Goal: Transaction & Acquisition: Book appointment/travel/reservation

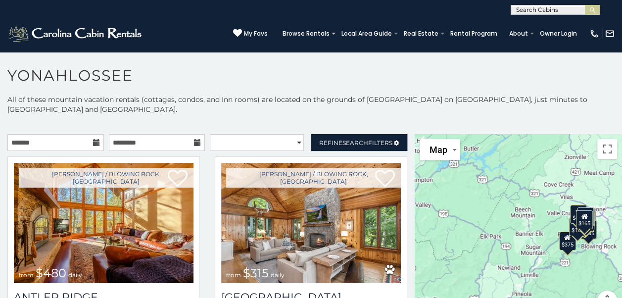
click at [96, 143] on icon at bounding box center [96, 142] width 7 height 7
click at [18, 142] on input "text" at bounding box center [55, 142] width 97 height 17
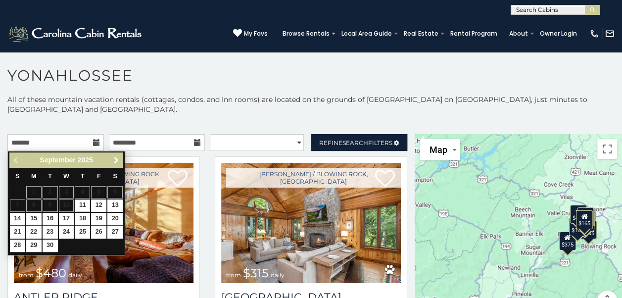
click at [116, 160] on span "Next" at bounding box center [116, 160] width 8 height 8
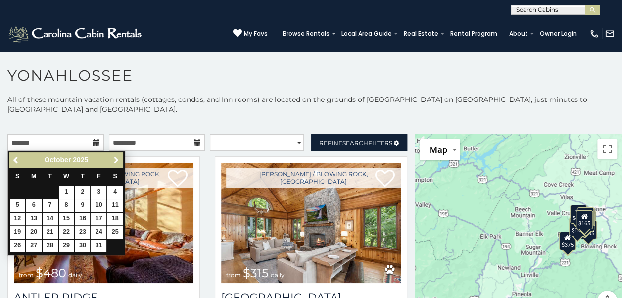
click at [116, 160] on span "Next" at bounding box center [116, 160] width 8 height 8
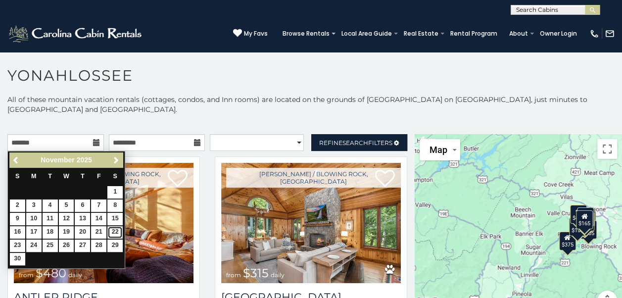
click at [116, 231] on link "22" at bounding box center [114, 232] width 15 height 12
type input "**********"
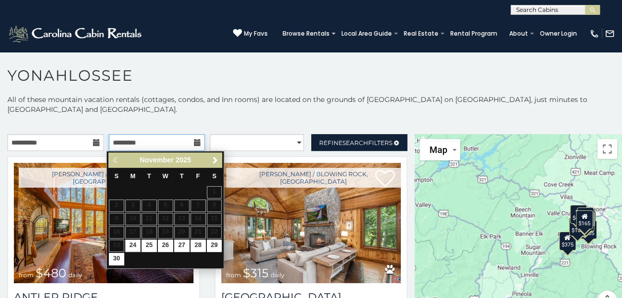
click at [117, 142] on input "text" at bounding box center [157, 142] width 97 height 17
click at [213, 243] on link "29" at bounding box center [214, 246] width 15 height 12
type input "**********"
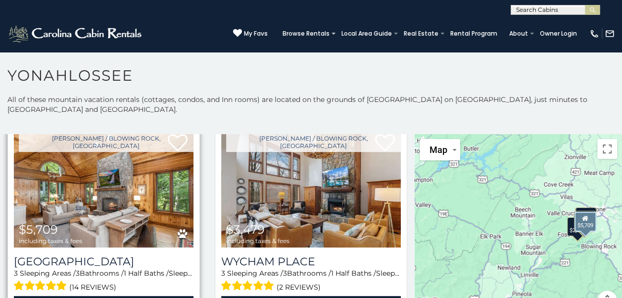
scroll to position [49, 0]
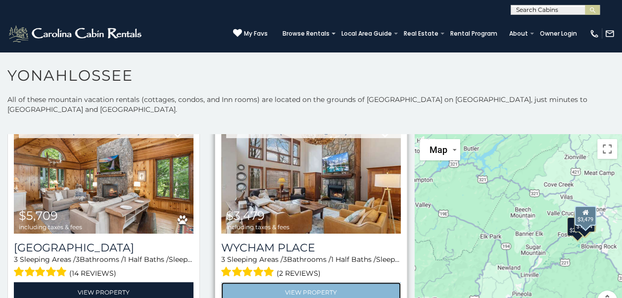
click at [298, 286] on link "View Property" at bounding box center [311, 292] width 180 height 20
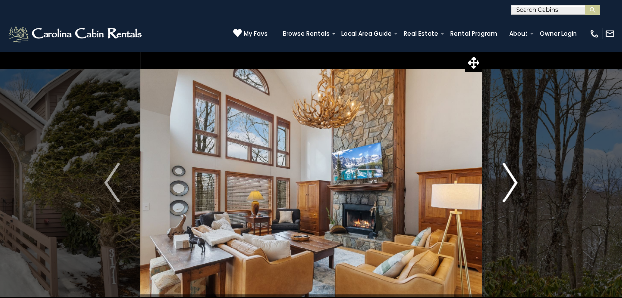
click at [504, 193] on img "Next" at bounding box center [509, 183] width 15 height 40
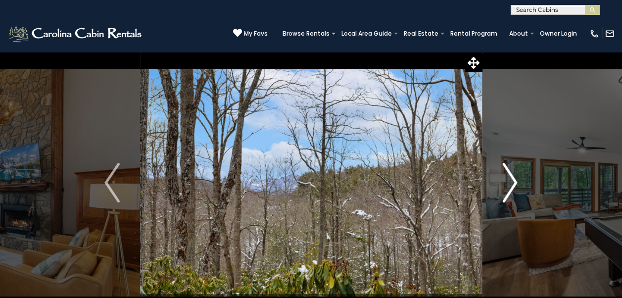
click at [504, 193] on img "Next" at bounding box center [509, 183] width 15 height 40
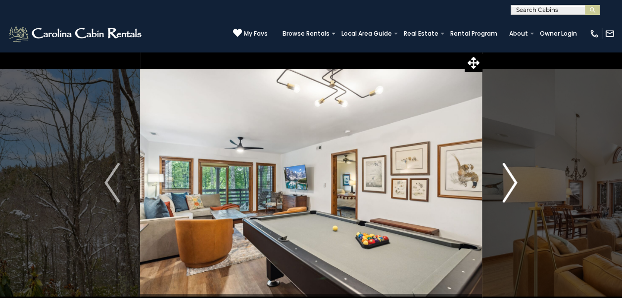
click at [504, 193] on img "Next" at bounding box center [509, 183] width 15 height 40
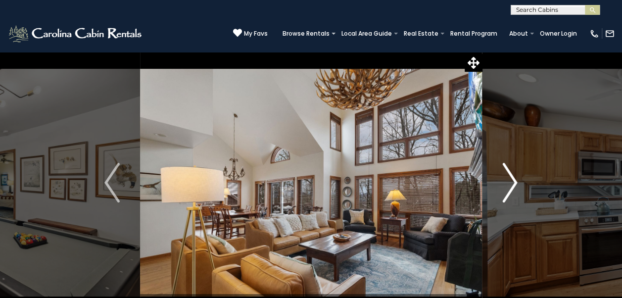
click at [511, 187] on img "Next" at bounding box center [509, 183] width 15 height 40
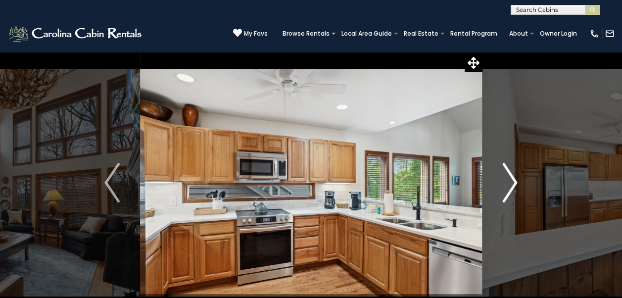
click at [510, 186] on img "Next" at bounding box center [509, 183] width 15 height 40
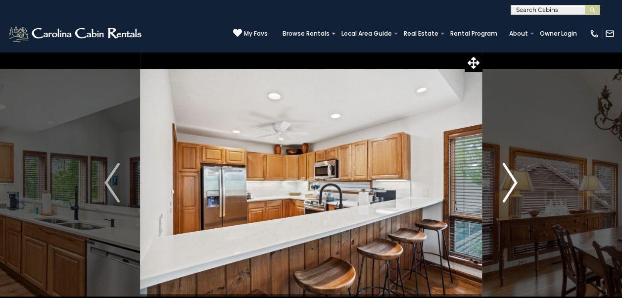
click at [510, 186] on img "Next" at bounding box center [509, 183] width 15 height 40
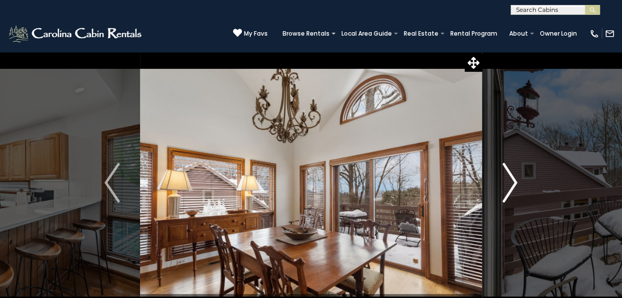
click at [510, 186] on img "Next" at bounding box center [509, 183] width 15 height 40
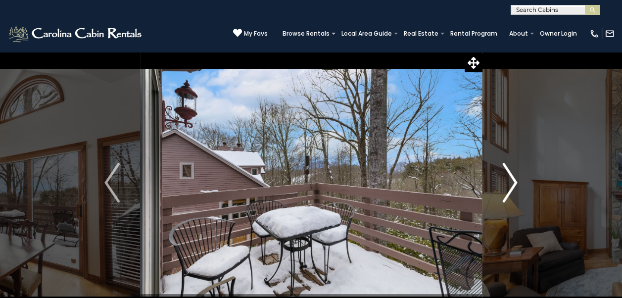
click at [510, 186] on img "Next" at bounding box center [509, 183] width 15 height 40
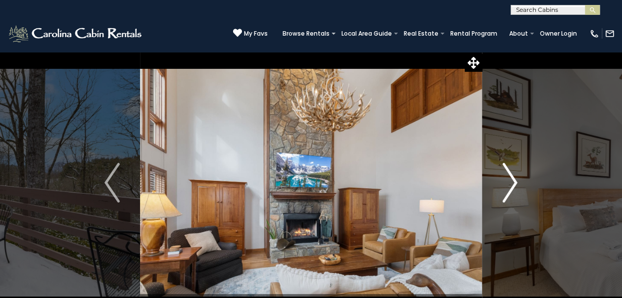
click at [510, 186] on img "Next" at bounding box center [509, 183] width 15 height 40
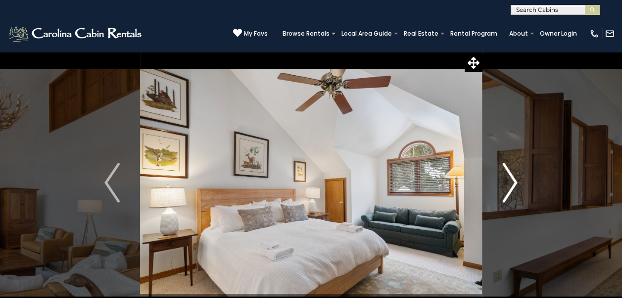
click at [510, 186] on img "Next" at bounding box center [509, 183] width 15 height 40
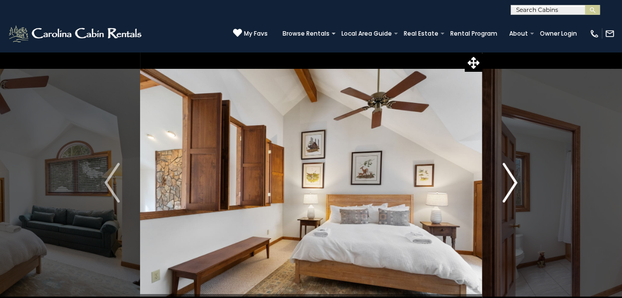
click at [510, 186] on img "Next" at bounding box center [509, 183] width 15 height 40
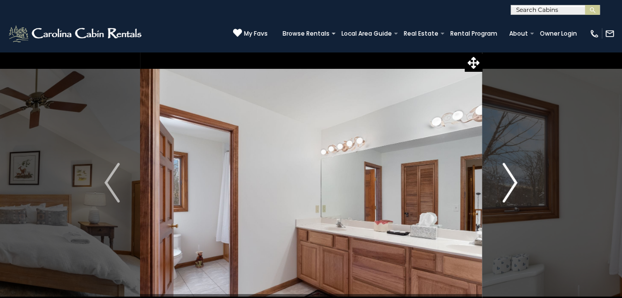
click at [510, 186] on img "Next" at bounding box center [509, 183] width 15 height 40
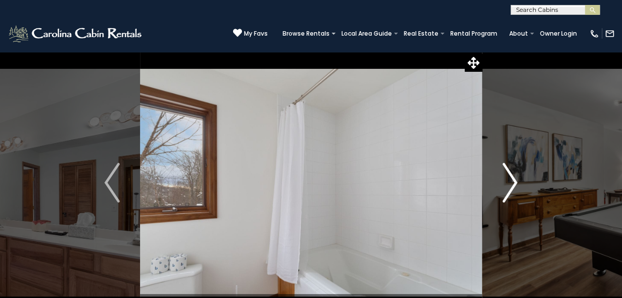
click at [510, 186] on img "Next" at bounding box center [509, 183] width 15 height 40
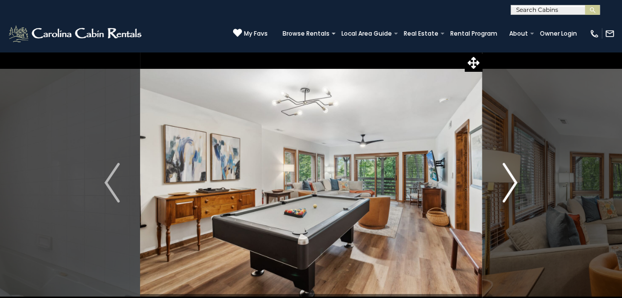
click at [510, 186] on img "Next" at bounding box center [509, 183] width 15 height 40
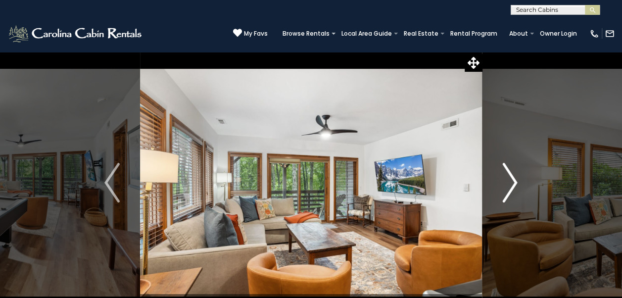
click at [510, 186] on img "Next" at bounding box center [509, 183] width 15 height 40
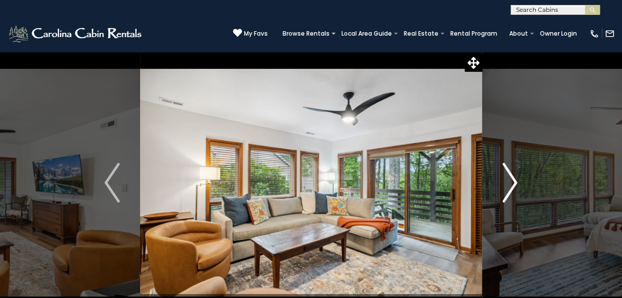
click at [510, 186] on img "Next" at bounding box center [509, 183] width 15 height 40
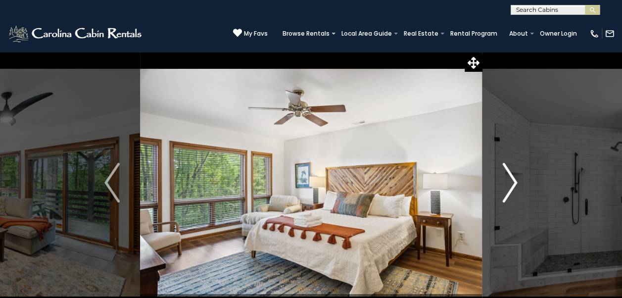
click at [510, 186] on img "Next" at bounding box center [509, 183] width 15 height 40
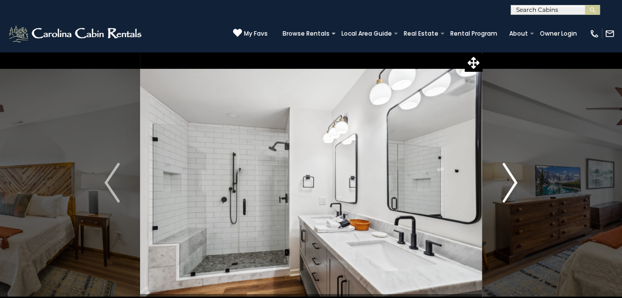
click at [508, 188] on img "Next" at bounding box center [509, 183] width 15 height 40
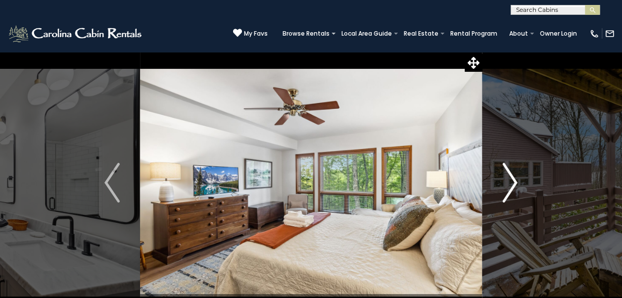
click at [508, 188] on img "Next" at bounding box center [509, 183] width 15 height 40
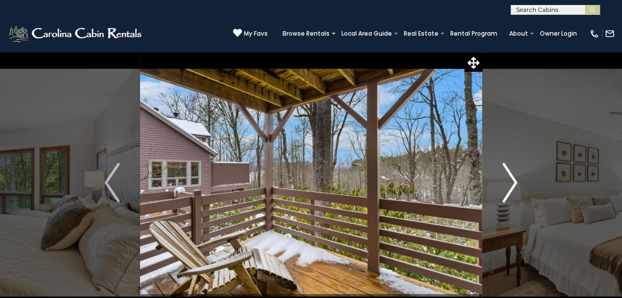
click at [509, 186] on img "Next" at bounding box center [509, 183] width 15 height 40
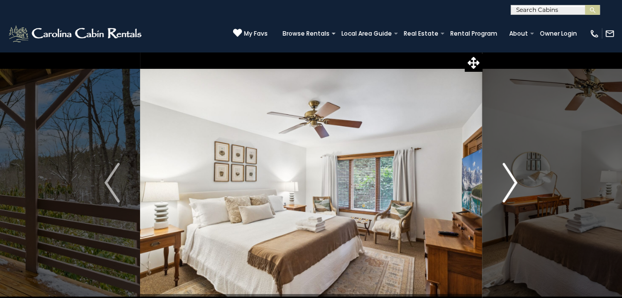
click at [509, 186] on img "Next" at bounding box center [509, 183] width 15 height 40
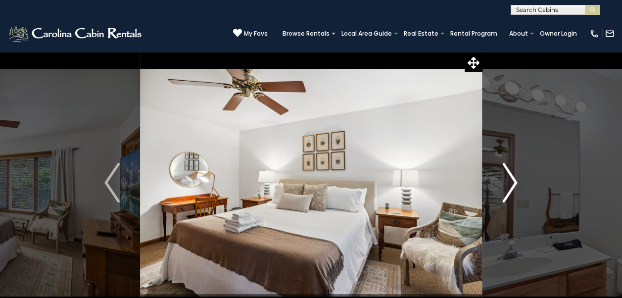
click at [509, 186] on img "Next" at bounding box center [509, 183] width 15 height 40
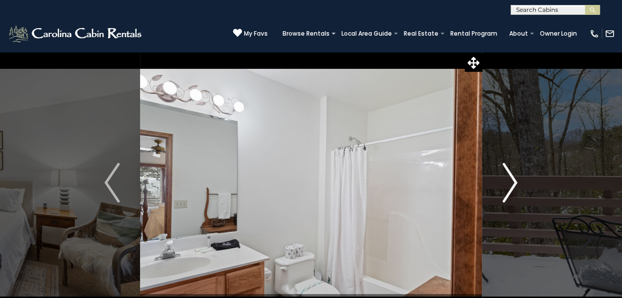
click at [509, 186] on img "Next" at bounding box center [509, 183] width 15 height 40
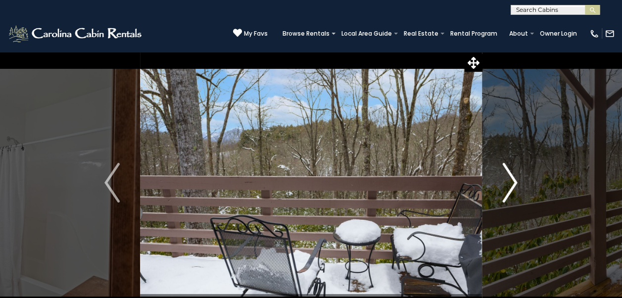
click at [509, 186] on img "Next" at bounding box center [509, 183] width 15 height 40
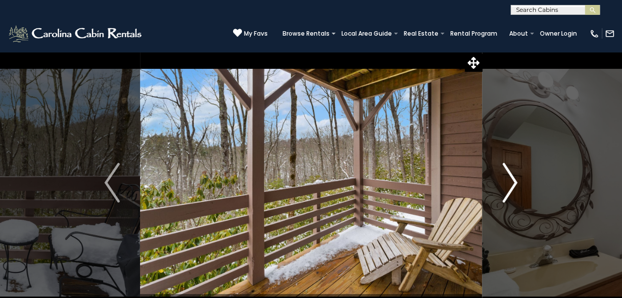
click at [509, 186] on img "Next" at bounding box center [509, 183] width 15 height 40
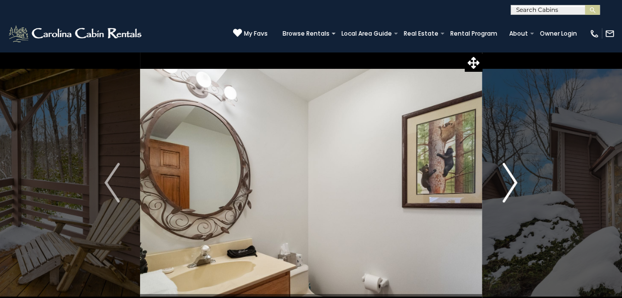
click at [509, 186] on img "Next" at bounding box center [509, 183] width 15 height 40
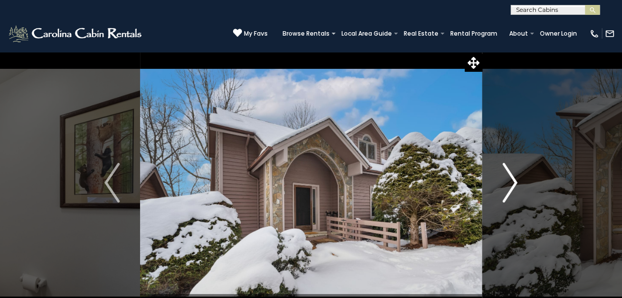
click at [509, 186] on img "Next" at bounding box center [509, 183] width 15 height 40
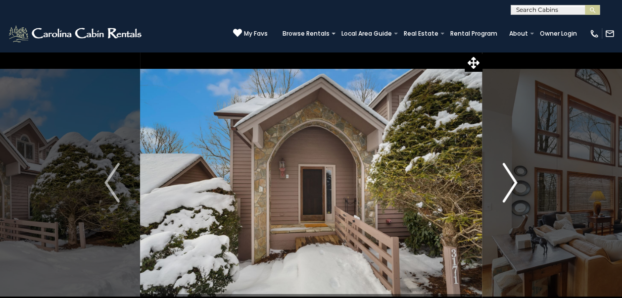
click at [509, 186] on img "Next" at bounding box center [509, 183] width 15 height 40
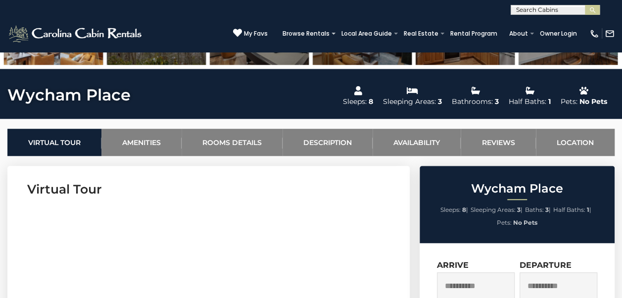
scroll to position [297, 0]
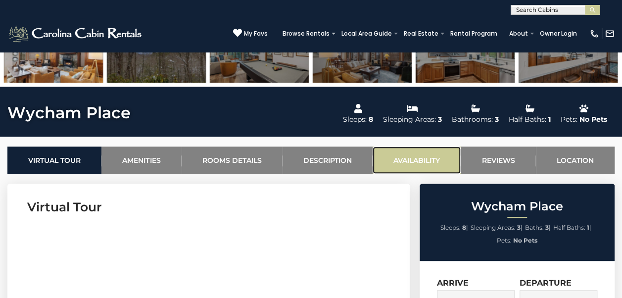
click at [419, 161] on link "Availability" at bounding box center [417, 159] width 88 height 27
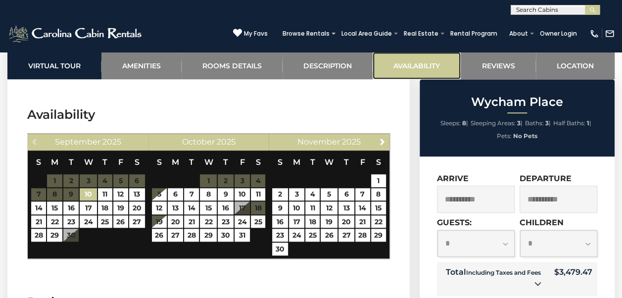
scroll to position [2250, 0]
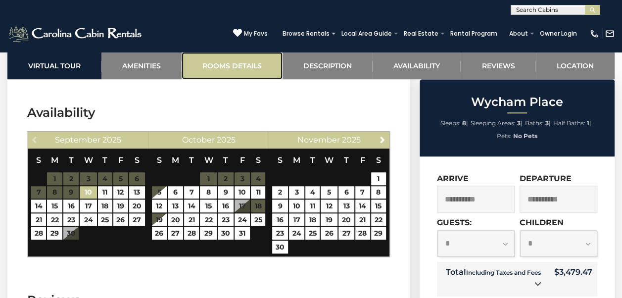
click at [225, 68] on link "Rooms Details" at bounding box center [232, 65] width 101 height 27
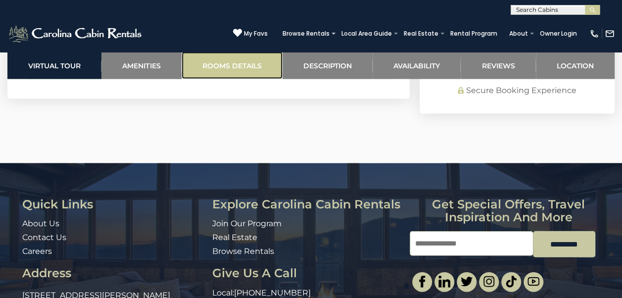
scroll to position [2964, 0]
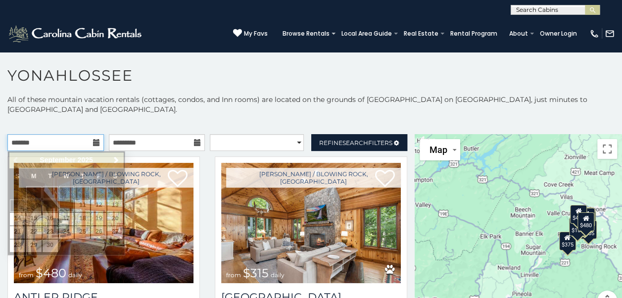
click at [17, 142] on input "text" at bounding box center [55, 142] width 97 height 17
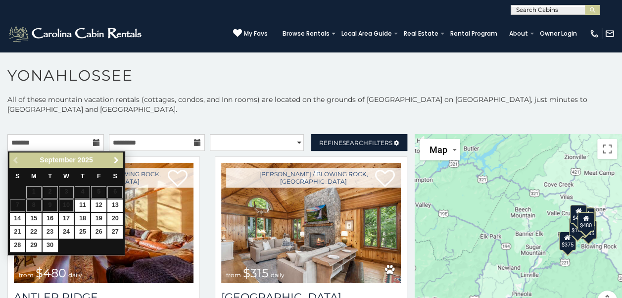
click at [114, 163] on span "Next" at bounding box center [116, 160] width 8 height 8
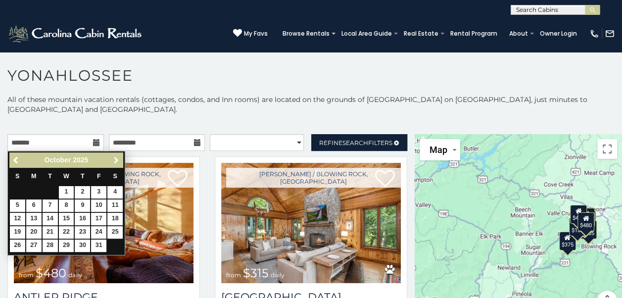
click at [114, 163] on span "Next" at bounding box center [116, 160] width 8 height 8
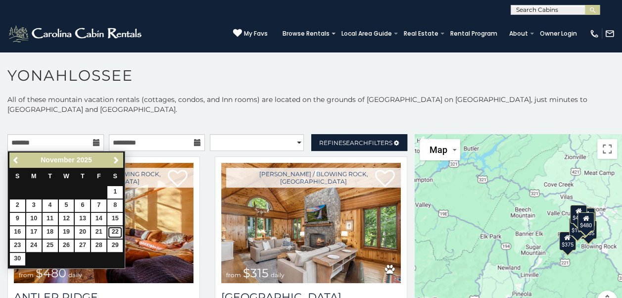
click at [112, 231] on link "22" at bounding box center [114, 232] width 15 height 12
type input "**********"
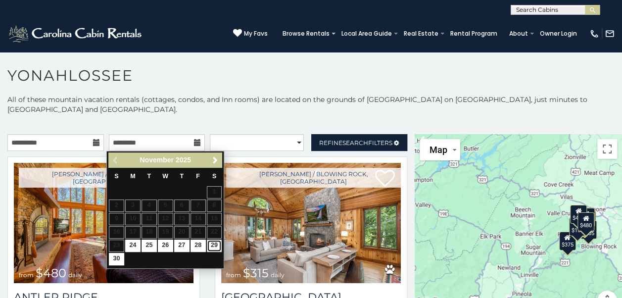
click at [212, 243] on link "29" at bounding box center [214, 246] width 15 height 12
type input "**********"
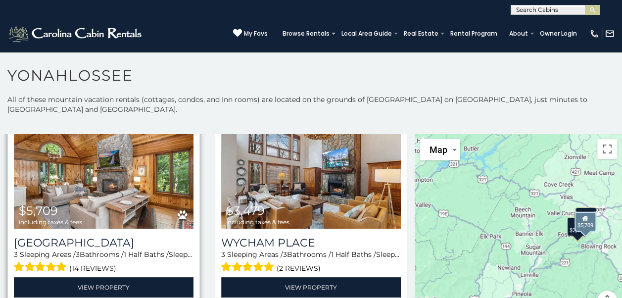
scroll to position [99, 0]
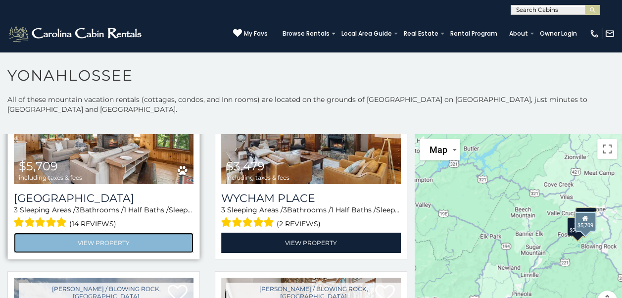
click at [90, 242] on link "View Property" at bounding box center [104, 243] width 180 height 20
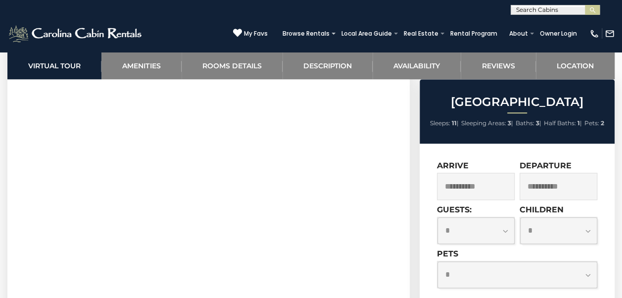
scroll to position [495, 0]
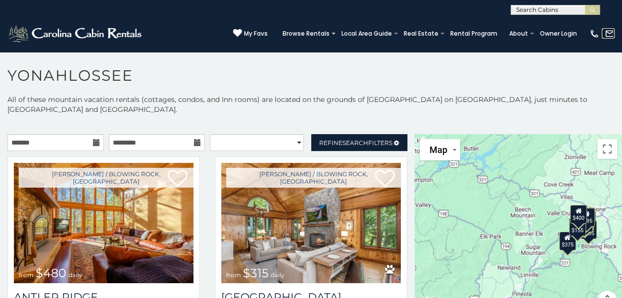
click at [610, 33] on img at bounding box center [610, 34] width 10 height 10
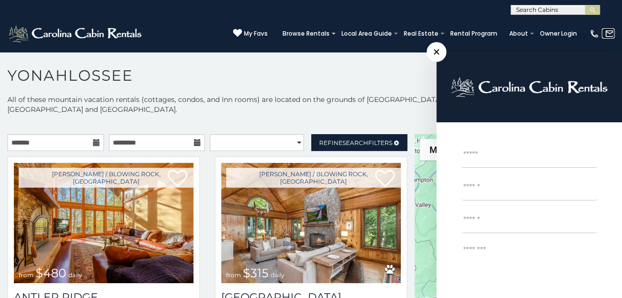
click at [610, 33] on img at bounding box center [610, 34] width 10 height 10
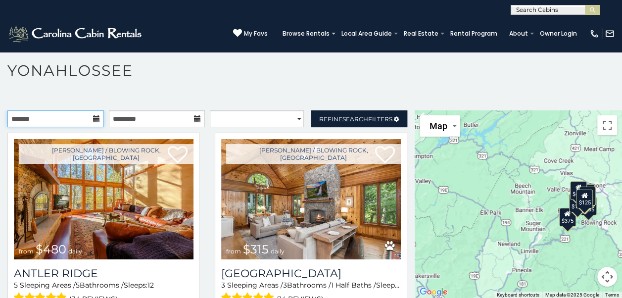
click at [40, 123] on input "text" at bounding box center [55, 118] width 97 height 17
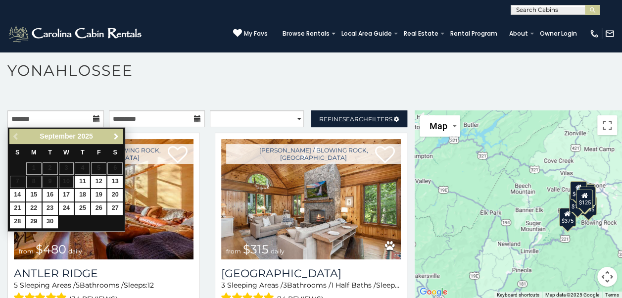
click at [118, 138] on span "Next" at bounding box center [116, 137] width 8 height 8
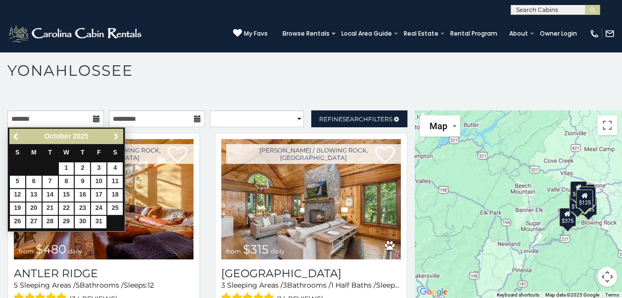
click at [118, 138] on span "Next" at bounding box center [116, 137] width 8 height 8
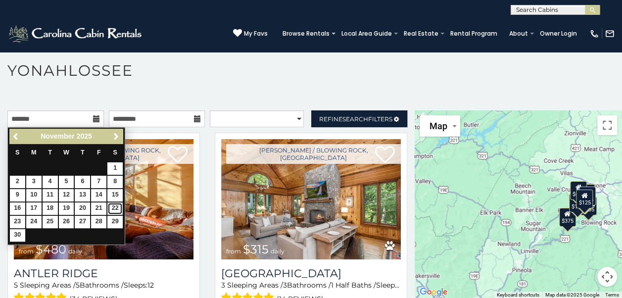
click at [113, 204] on link "22" at bounding box center [114, 208] width 15 height 12
type input "**********"
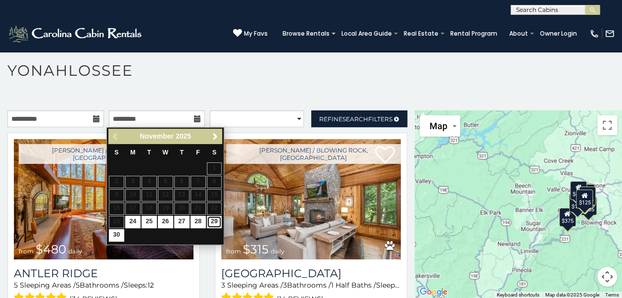
click at [214, 219] on link "29" at bounding box center [214, 222] width 15 height 12
type input "**********"
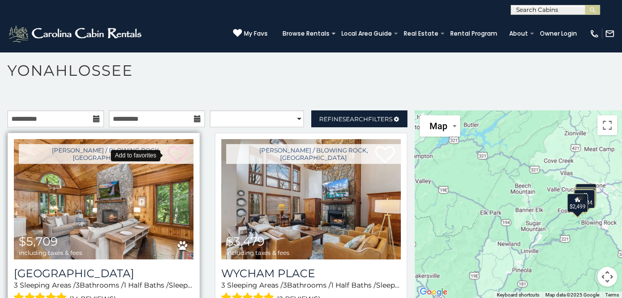
click at [171, 157] on icon at bounding box center [178, 155] width 20 height 20
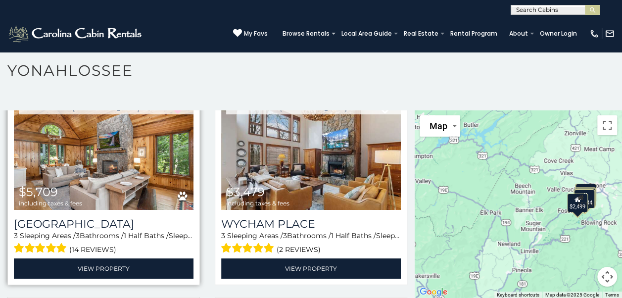
scroll to position [99, 0]
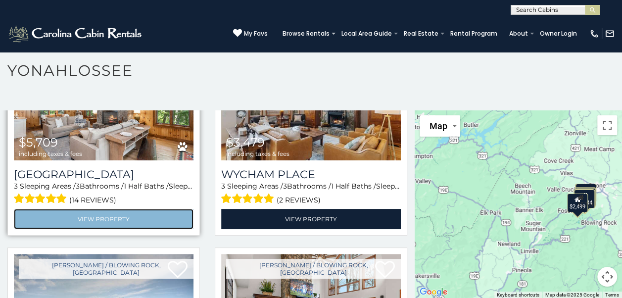
click at [105, 211] on link "View Property" at bounding box center [104, 219] width 180 height 20
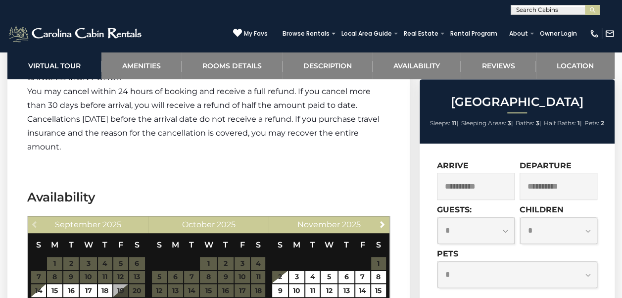
scroll to position [2079, 0]
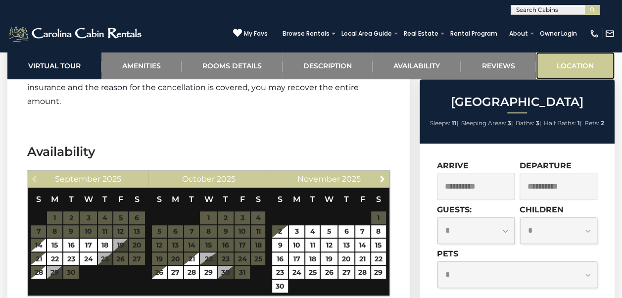
click at [578, 66] on link "Location" at bounding box center [575, 65] width 79 height 27
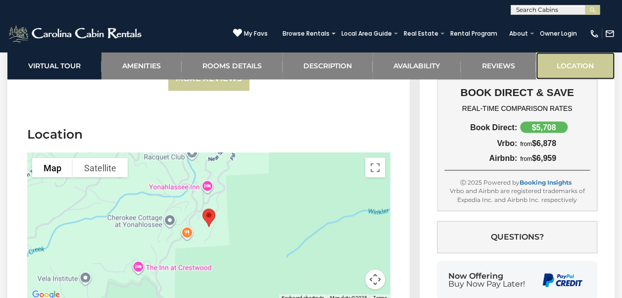
scroll to position [2689, 0]
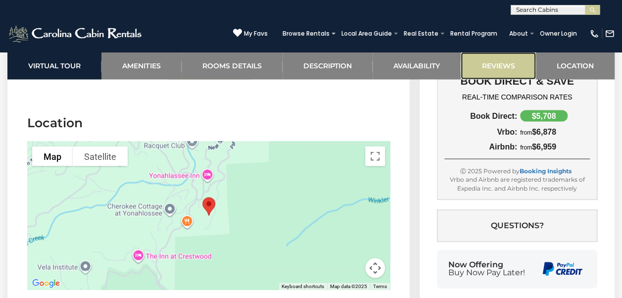
click at [503, 66] on link "Reviews" at bounding box center [498, 65] width 75 height 27
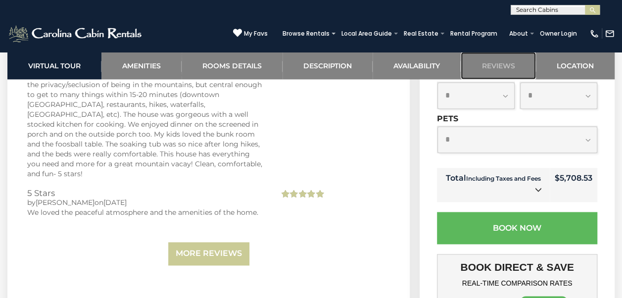
scroll to position [2552, 0]
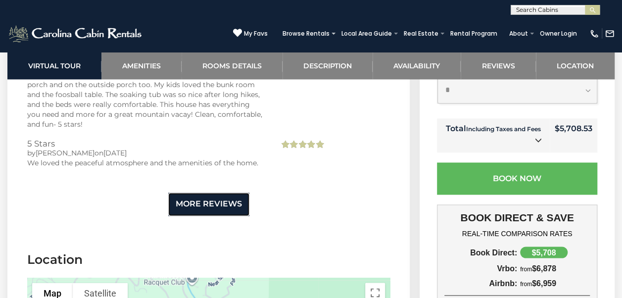
click at [206, 193] on link "More Reviews" at bounding box center [208, 204] width 81 height 23
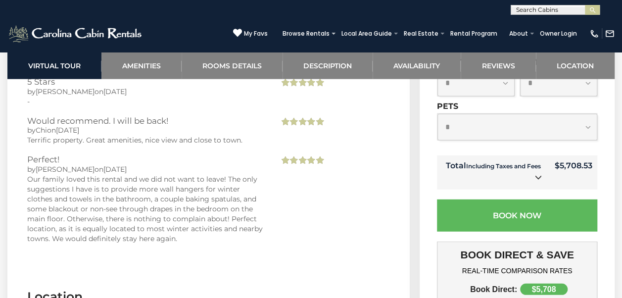
scroll to position [3097, 0]
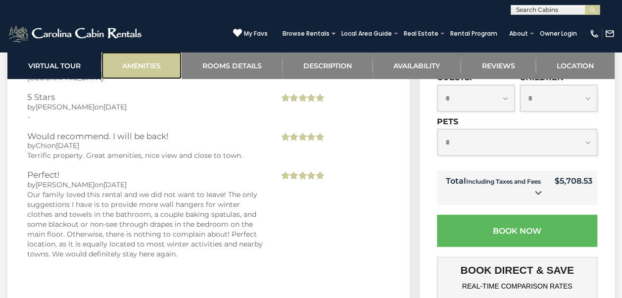
click at [148, 66] on link "Amenities" at bounding box center [141, 65] width 80 height 27
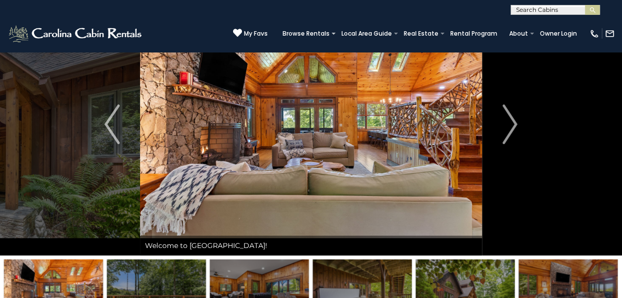
scroll to position [0, 0]
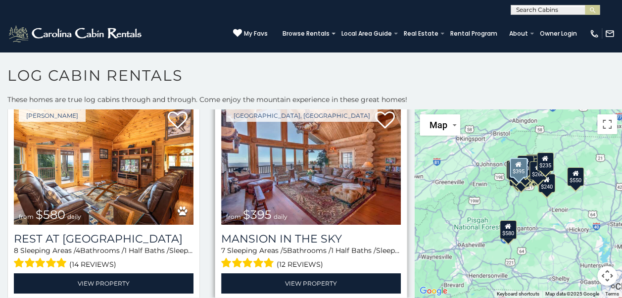
scroll to position [49, 0]
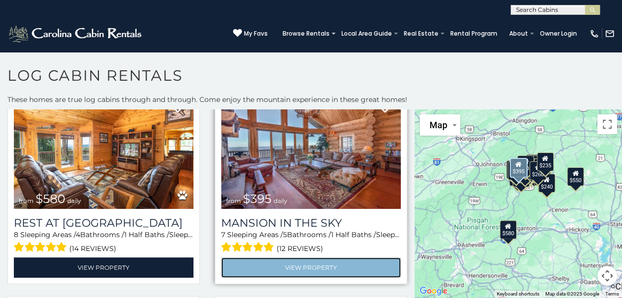
click at [291, 264] on link "View Property" at bounding box center [311, 267] width 180 height 20
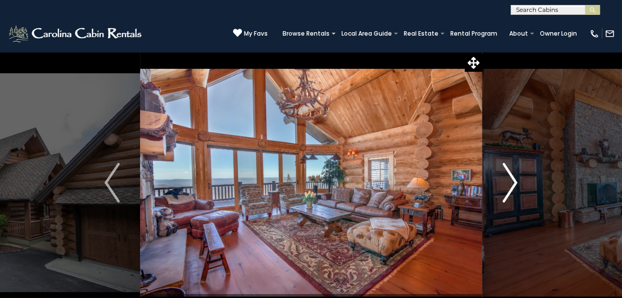
click at [507, 192] on img "Next" at bounding box center [509, 183] width 15 height 40
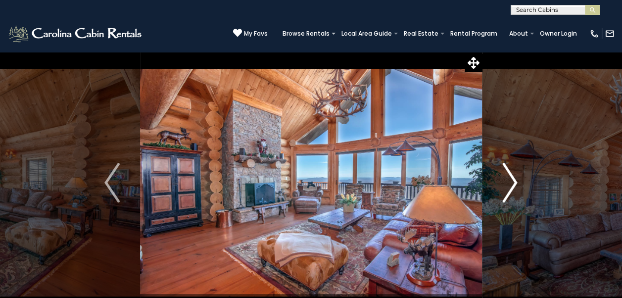
click at [507, 192] on img "Next" at bounding box center [509, 183] width 15 height 40
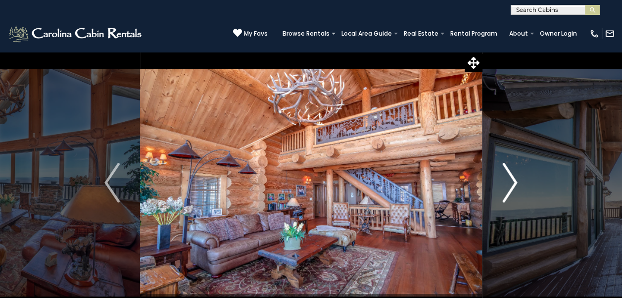
click at [507, 192] on img "Next" at bounding box center [509, 183] width 15 height 40
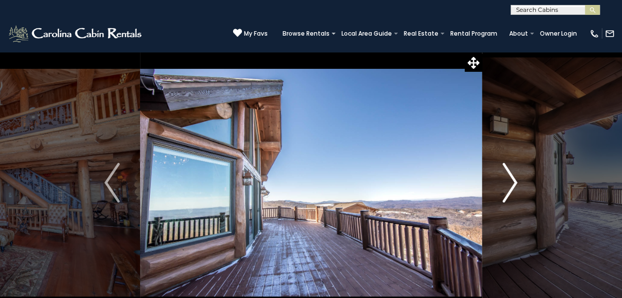
click at [507, 192] on img "Next" at bounding box center [509, 183] width 15 height 40
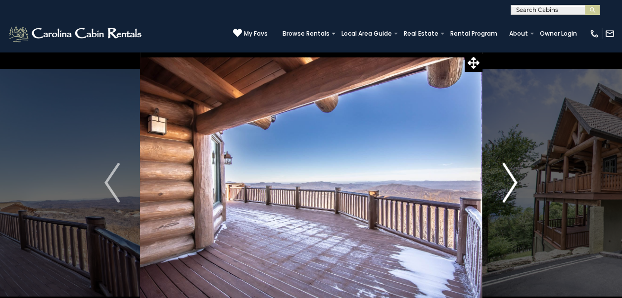
click at [507, 192] on img "Next" at bounding box center [509, 183] width 15 height 40
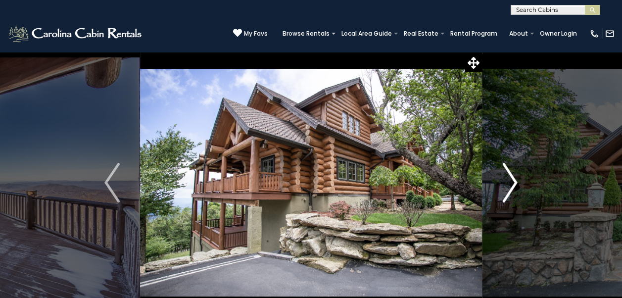
click at [507, 192] on img "Next" at bounding box center [509, 183] width 15 height 40
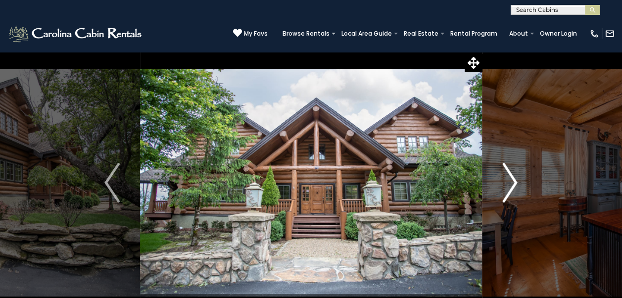
click at [507, 192] on img "Next" at bounding box center [509, 183] width 15 height 40
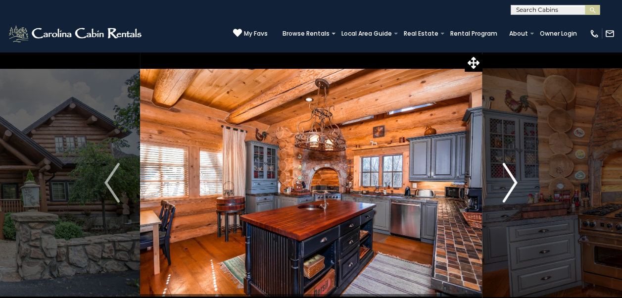
click at [507, 192] on img "Next" at bounding box center [509, 183] width 15 height 40
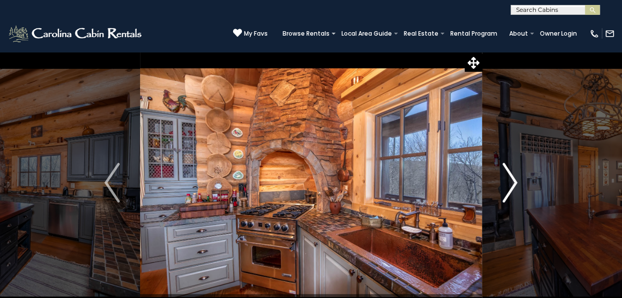
click at [507, 192] on img "Next" at bounding box center [509, 183] width 15 height 40
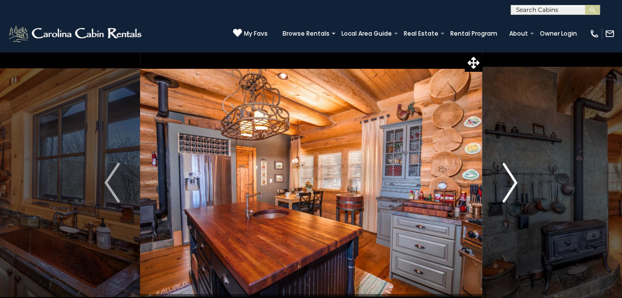
click at [507, 192] on img "Next" at bounding box center [509, 183] width 15 height 40
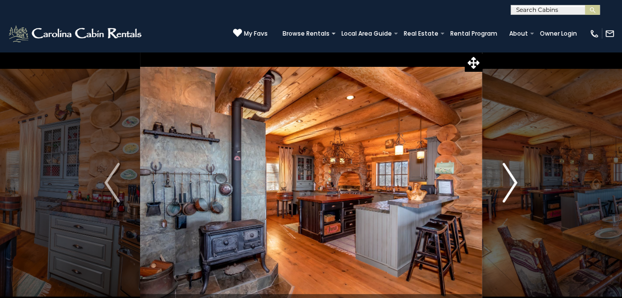
click at [507, 192] on img "Next" at bounding box center [509, 183] width 15 height 40
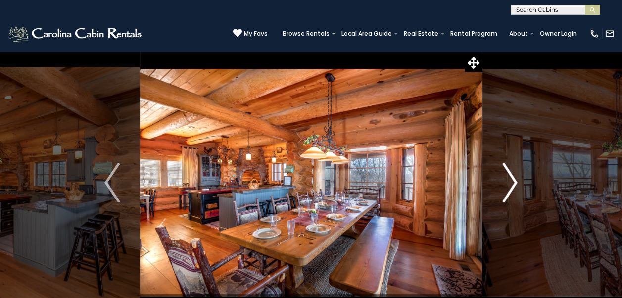
click at [507, 192] on img "Next" at bounding box center [509, 183] width 15 height 40
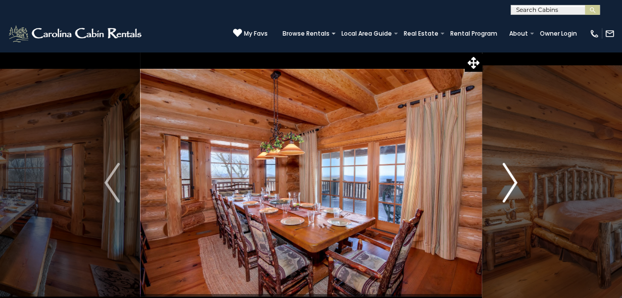
click at [507, 192] on img "Next" at bounding box center [509, 183] width 15 height 40
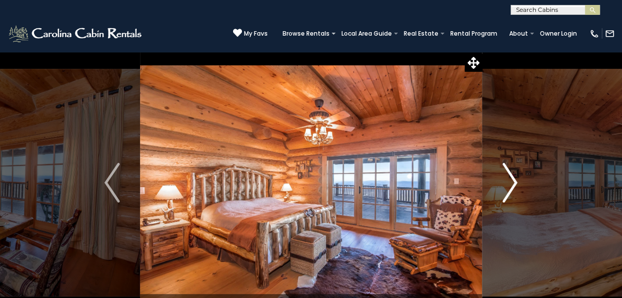
click at [507, 192] on img "Next" at bounding box center [509, 183] width 15 height 40
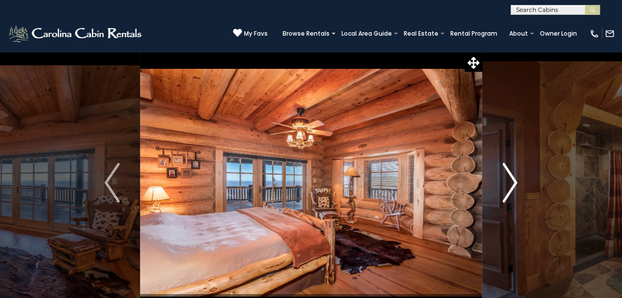
click at [507, 192] on img "Next" at bounding box center [509, 183] width 15 height 40
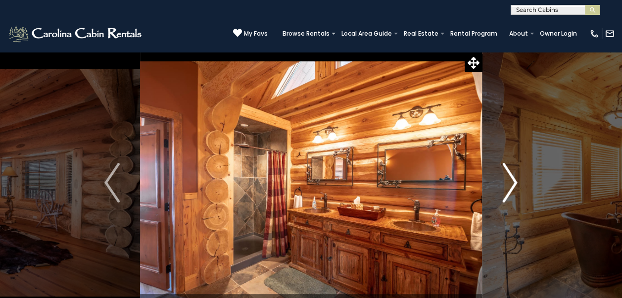
click at [507, 192] on img "Next" at bounding box center [509, 183] width 15 height 40
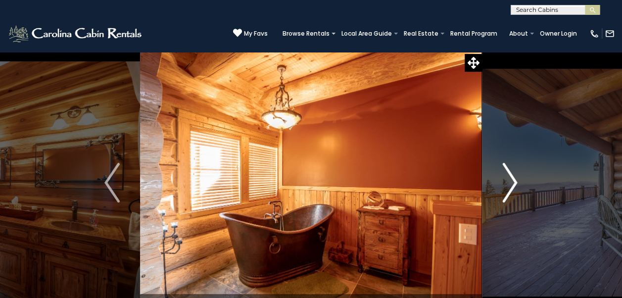
click at [507, 192] on img "Next" at bounding box center [509, 183] width 15 height 40
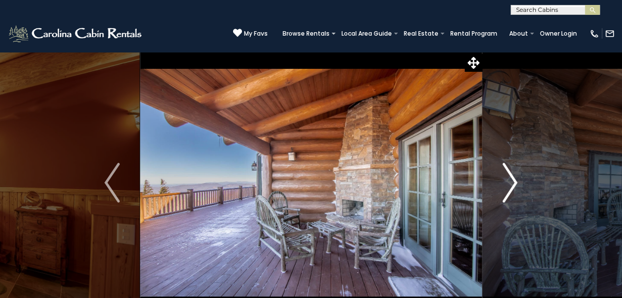
click at [507, 192] on img "Next" at bounding box center [509, 183] width 15 height 40
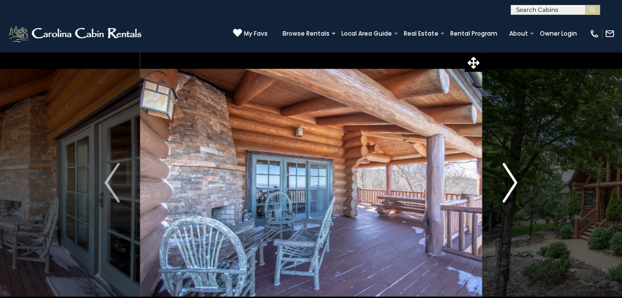
click at [507, 192] on img "Next" at bounding box center [509, 183] width 15 height 40
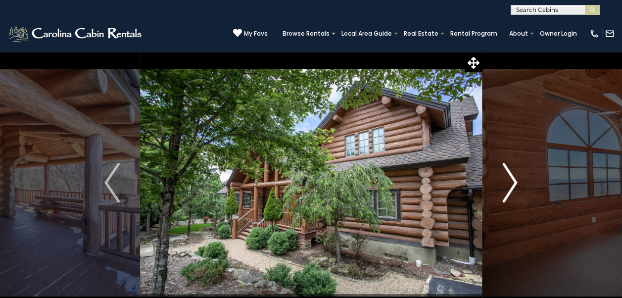
click at [507, 192] on img "Next" at bounding box center [509, 183] width 15 height 40
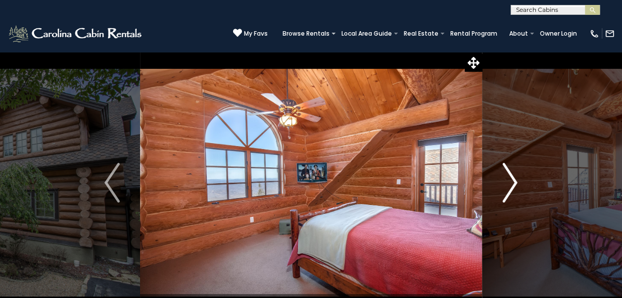
click at [507, 192] on img "Next" at bounding box center [509, 183] width 15 height 40
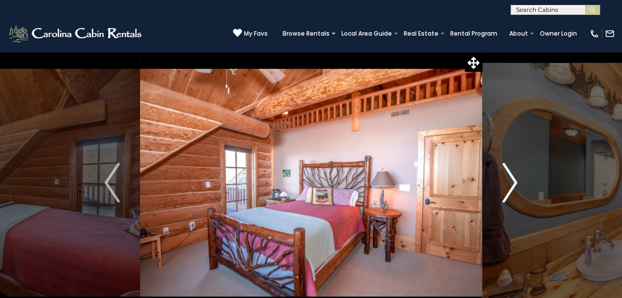
click at [507, 192] on img "Next" at bounding box center [509, 183] width 15 height 40
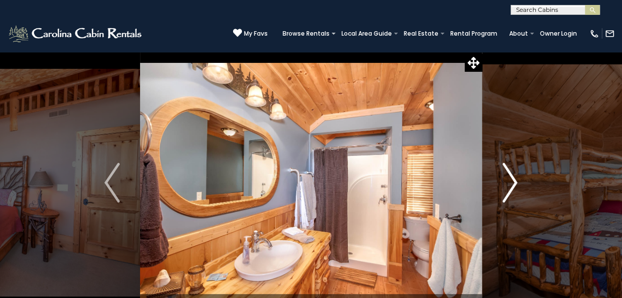
click at [507, 192] on img "Next" at bounding box center [509, 183] width 15 height 40
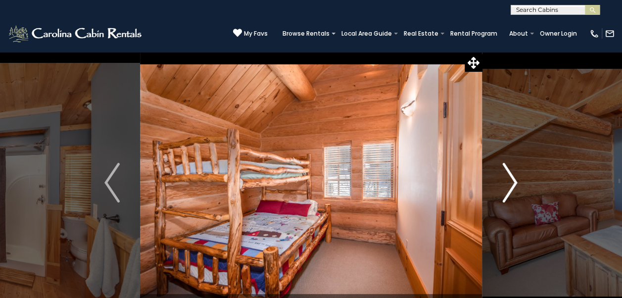
click at [507, 192] on img "Next" at bounding box center [509, 183] width 15 height 40
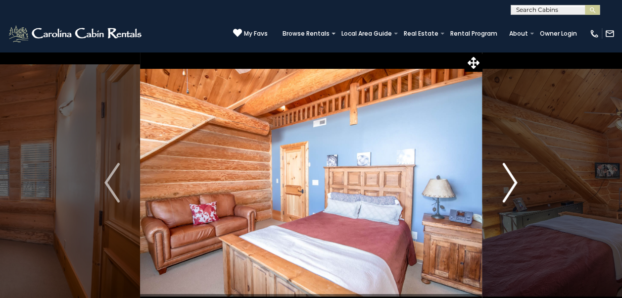
click at [507, 192] on img "Next" at bounding box center [509, 183] width 15 height 40
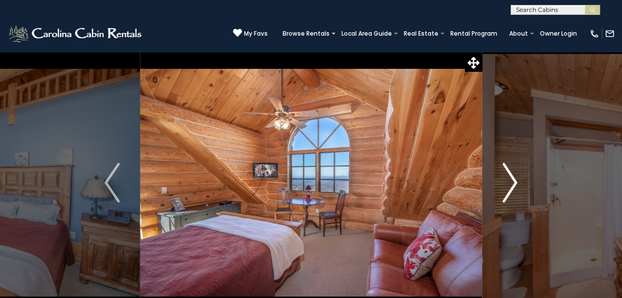
click at [507, 192] on img "Next" at bounding box center [509, 183] width 15 height 40
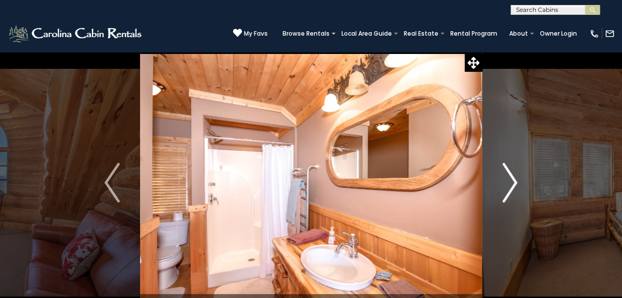
click at [507, 192] on img "Next" at bounding box center [509, 183] width 15 height 40
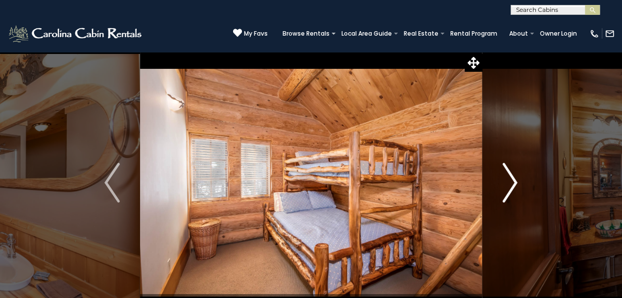
click at [507, 192] on img "Next" at bounding box center [509, 183] width 15 height 40
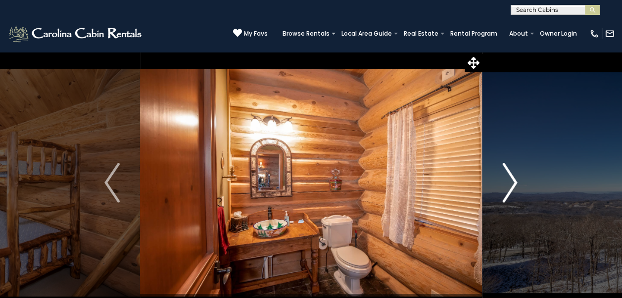
click at [507, 192] on img "Next" at bounding box center [509, 183] width 15 height 40
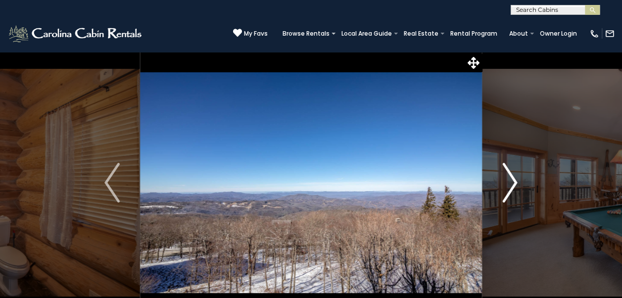
click at [507, 192] on img "Next" at bounding box center [509, 183] width 15 height 40
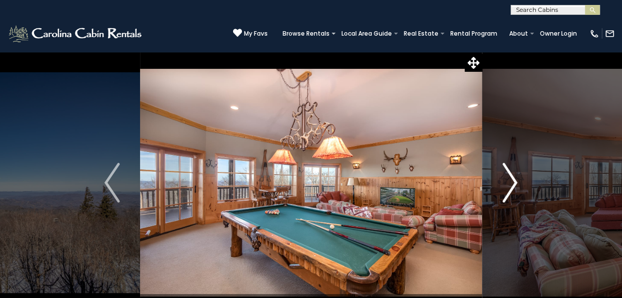
click at [507, 192] on img "Next" at bounding box center [509, 183] width 15 height 40
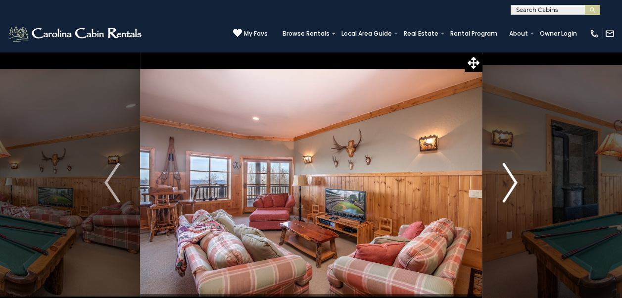
click at [507, 192] on img "Next" at bounding box center [509, 183] width 15 height 40
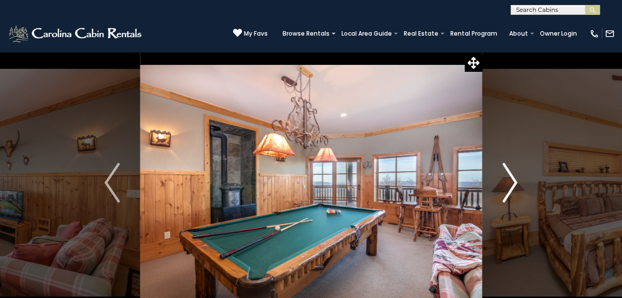
click at [507, 192] on img "Next" at bounding box center [509, 183] width 15 height 40
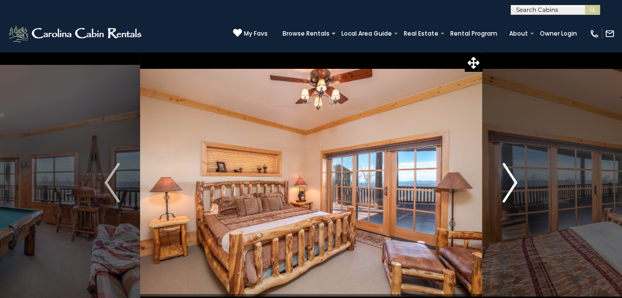
click at [507, 192] on img "Next" at bounding box center [509, 183] width 15 height 40
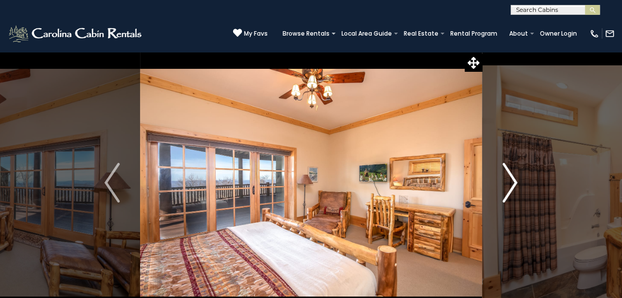
click at [507, 192] on img "Next" at bounding box center [509, 183] width 15 height 40
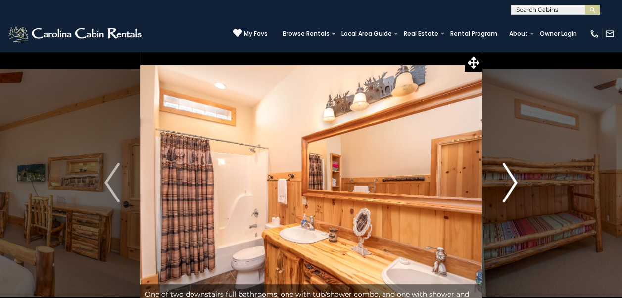
click at [507, 192] on img "Next" at bounding box center [509, 183] width 15 height 40
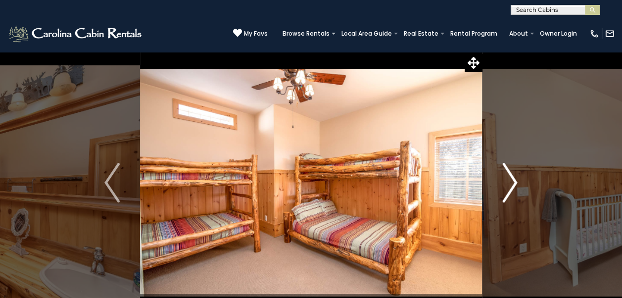
click at [507, 192] on img "Next" at bounding box center [509, 183] width 15 height 40
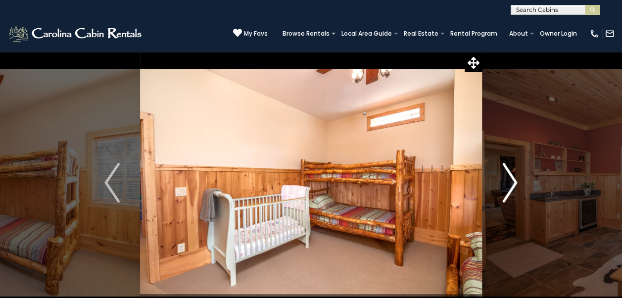
click at [507, 192] on img "Next" at bounding box center [509, 183] width 15 height 40
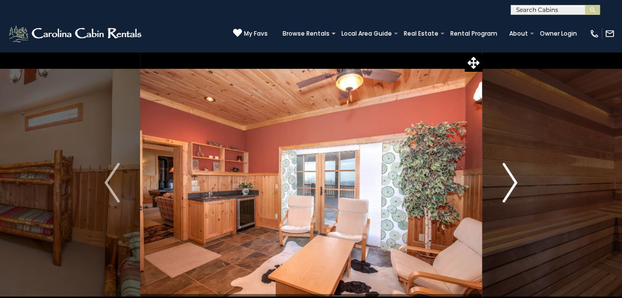
click at [507, 192] on img "Next" at bounding box center [509, 183] width 15 height 40
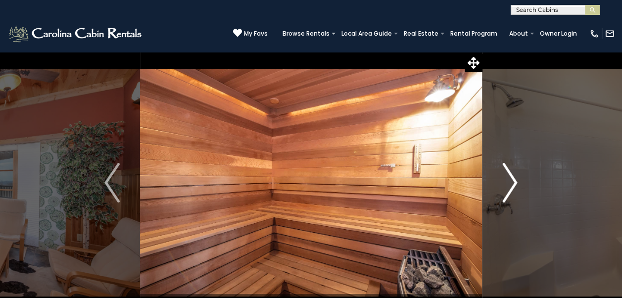
click at [507, 192] on img "Next" at bounding box center [509, 183] width 15 height 40
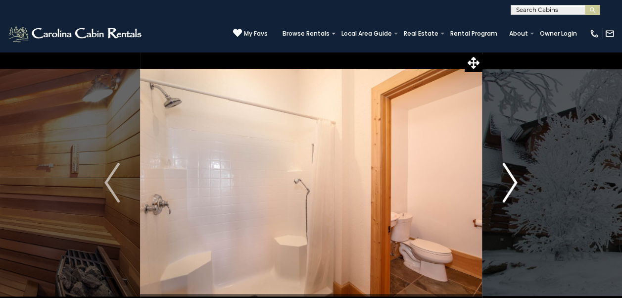
click at [507, 192] on img "Next" at bounding box center [509, 183] width 15 height 40
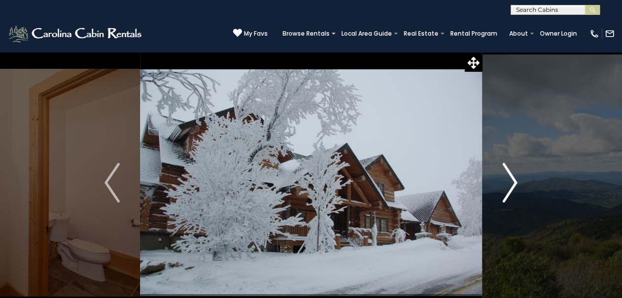
click at [507, 192] on img "Next" at bounding box center [509, 183] width 15 height 40
